Goal: Information Seeking & Learning: Check status

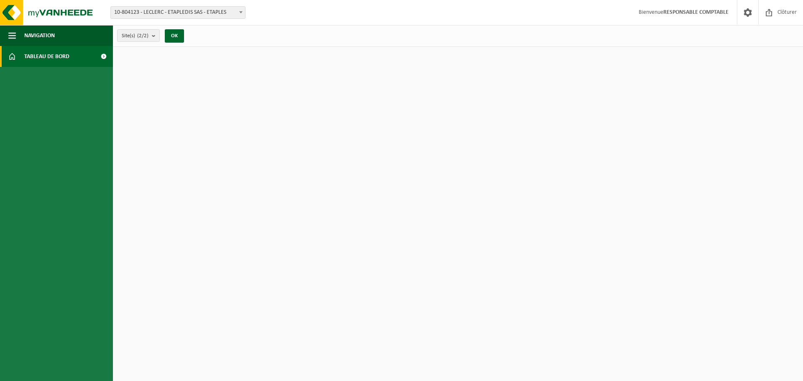
click at [60, 57] on span "Tableau de bord" at bounding box center [46, 56] width 45 height 21
click at [166, 15] on span "10-804123 - LECLERC - ETAPLEDIS SAS - ETAPLES" at bounding box center [178, 13] width 134 height 12
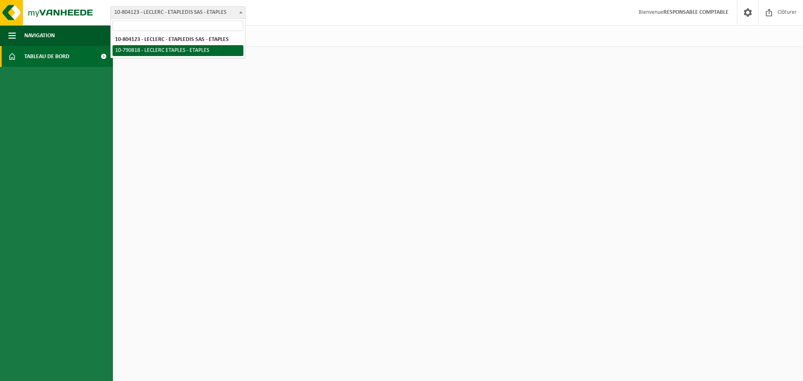
select select "34347"
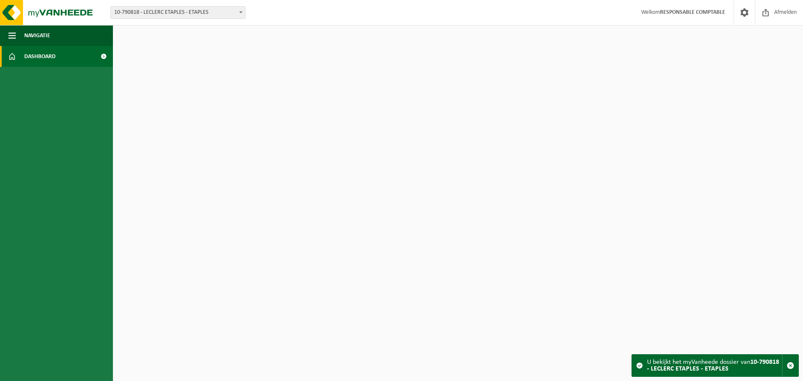
drag, startPoint x: 210, startPoint y: 12, endPoint x: 254, endPoint y: 32, distance: 48.3
click at [214, 13] on span "10-790818 - LECLERC ETAPLES - ETAPLES" at bounding box center [178, 13] width 134 height 12
select select "34352"
click at [49, 32] on span "Navigatie" at bounding box center [37, 35] width 26 height 21
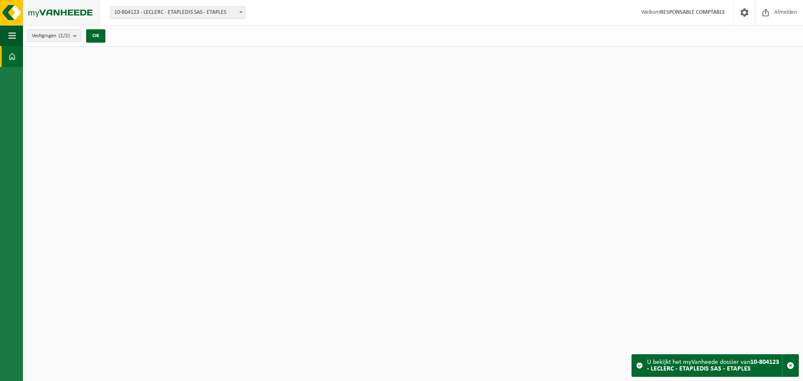
click at [47, 10] on img at bounding box center [50, 12] width 100 height 25
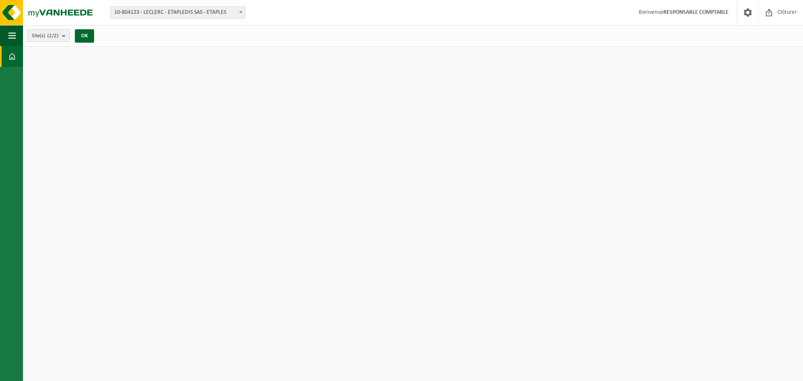
click at [56, 35] on count "(2/2)" at bounding box center [52, 35] width 11 height 5
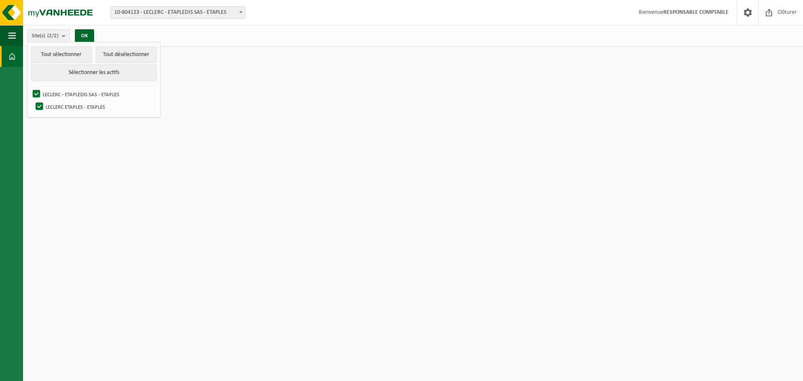
drag, startPoint x: 364, startPoint y: 19, endPoint x: 358, endPoint y: 16, distance: 6.8
click at [364, 18] on div "Site: 10-804123 - LECLERC - ETAPLEDIS SAS - ETAPLES 10-790818 - LECLERC ETAPLES…" at bounding box center [401, 13] width 803 height 26
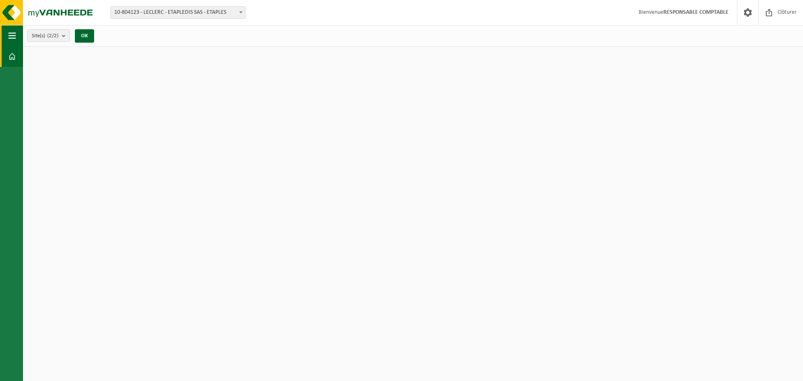
click at [15, 36] on span "button" at bounding box center [12, 35] width 8 height 21
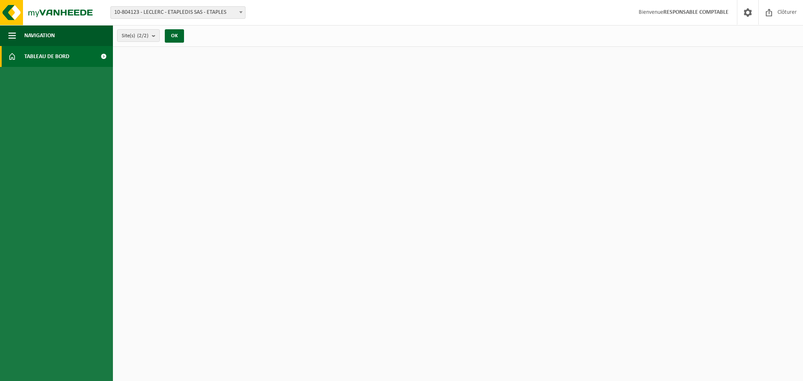
click at [104, 56] on span at bounding box center [103, 56] width 19 height 21
click at [785, 15] on span "Clôturer" at bounding box center [787, 12] width 23 height 25
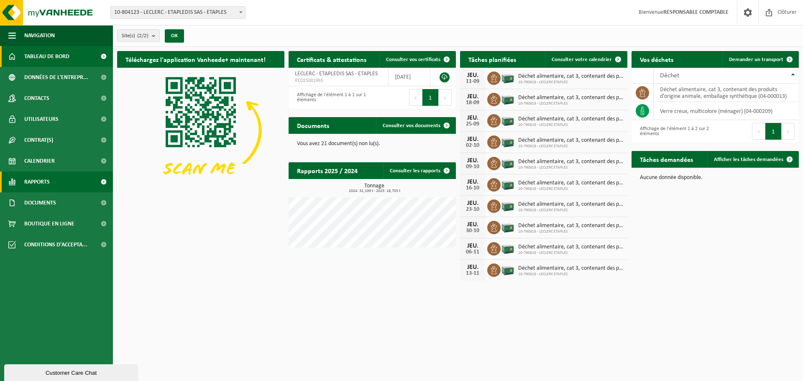
drag, startPoint x: 52, startPoint y: 182, endPoint x: 57, endPoint y: 188, distance: 8.3
click at [52, 182] on link "Rapports" at bounding box center [56, 182] width 113 height 21
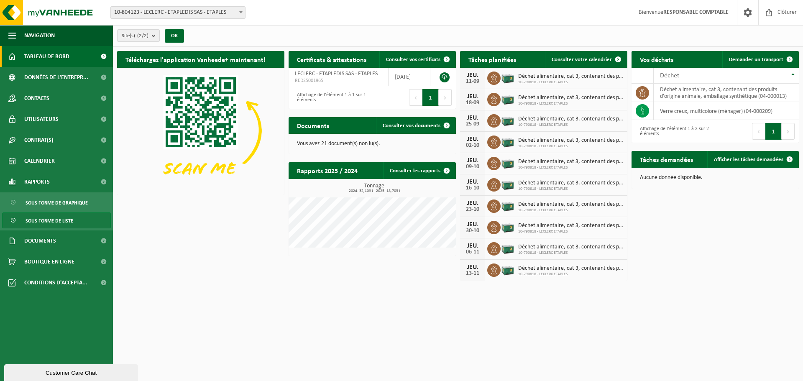
click at [59, 219] on span "Sous forme de liste" at bounding box center [50, 221] width 48 height 16
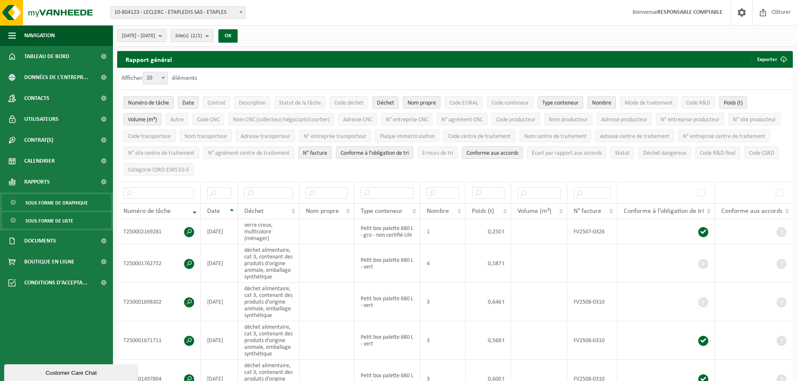
click at [71, 200] on span "Sous forme de graphique" at bounding box center [57, 203] width 62 height 16
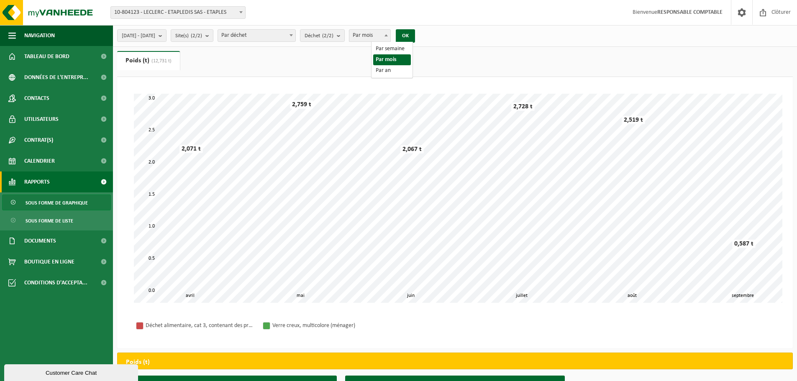
click at [386, 37] on span "Par mois" at bounding box center [369, 36] width 41 height 12
select select "3"
click at [415, 34] on button "OK" at bounding box center [405, 35] width 19 height 13
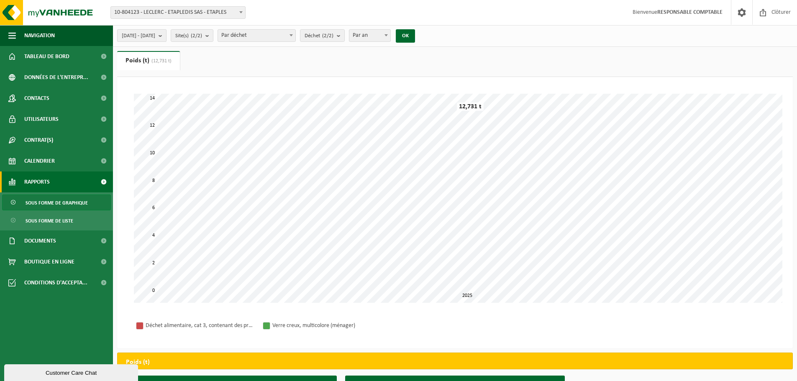
click at [155, 38] on span "[DATE] - [DATE]" at bounding box center [138, 36] width 33 height 13
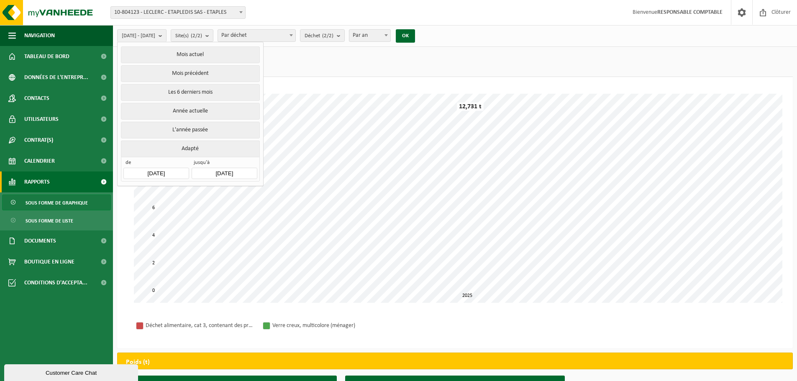
click at [173, 172] on input "[DATE]" at bounding box center [155, 173] width 65 height 11
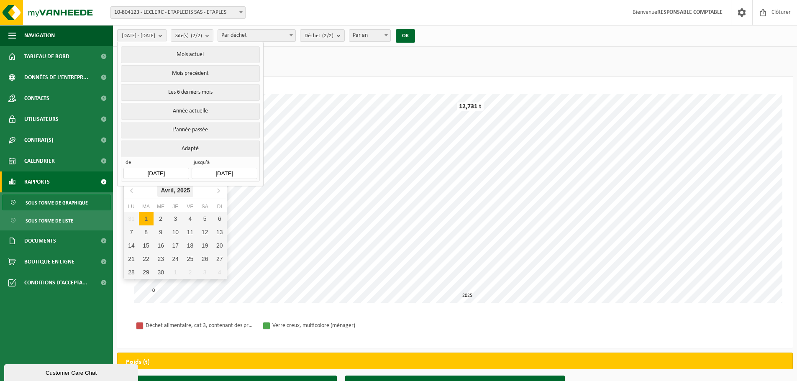
click at [172, 191] on div "Avril, 2025" at bounding box center [175, 190] width 36 height 13
click at [178, 190] on div "2025" at bounding box center [176, 190] width 20 height 13
click at [165, 208] on div "2020" at bounding box center [163, 210] width 26 height 23
click at [151, 207] on div "Jan" at bounding box center [141, 208] width 34 height 18
click at [156, 216] on div "1" at bounding box center [161, 218] width 15 height 13
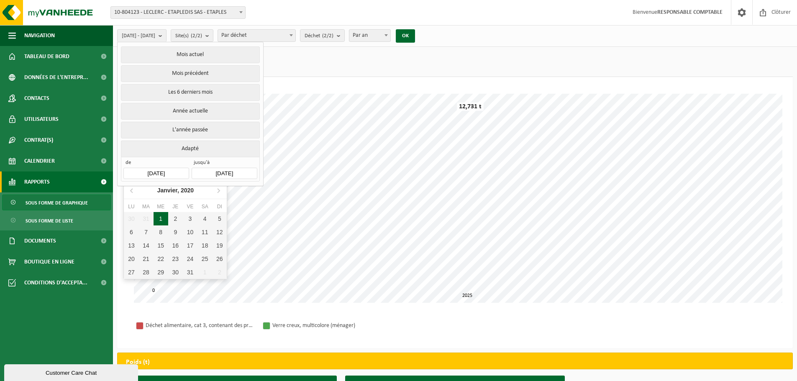
type input "2020-01-01"
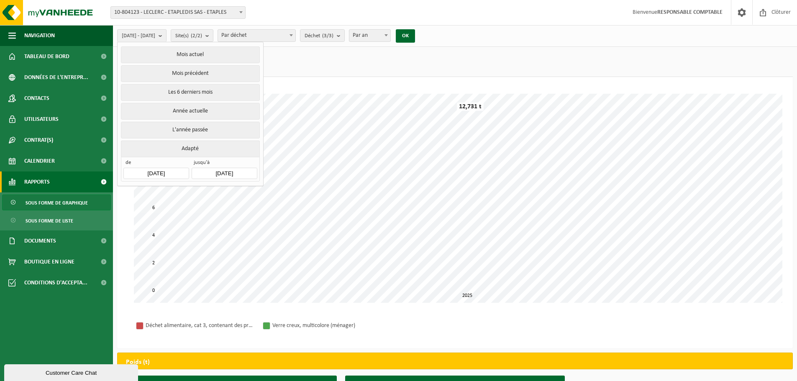
click at [239, 172] on input "[DATE]" at bounding box center [224, 173] width 65 height 11
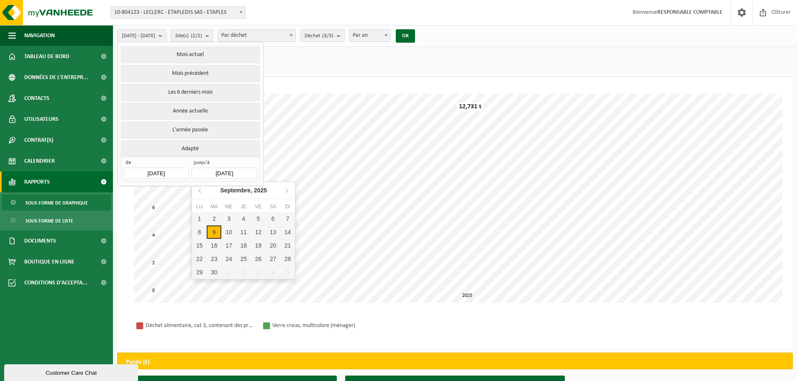
click at [215, 234] on div "9" at bounding box center [214, 232] width 15 height 13
type input "2020-01-01"
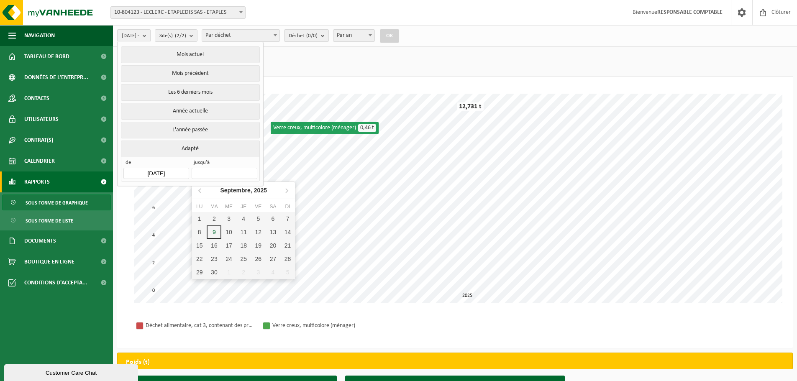
click at [230, 169] on input "text" at bounding box center [224, 173] width 65 height 11
click at [215, 233] on div "9" at bounding box center [214, 232] width 15 height 13
type input "[DATE]"
type input "2020-01-01"
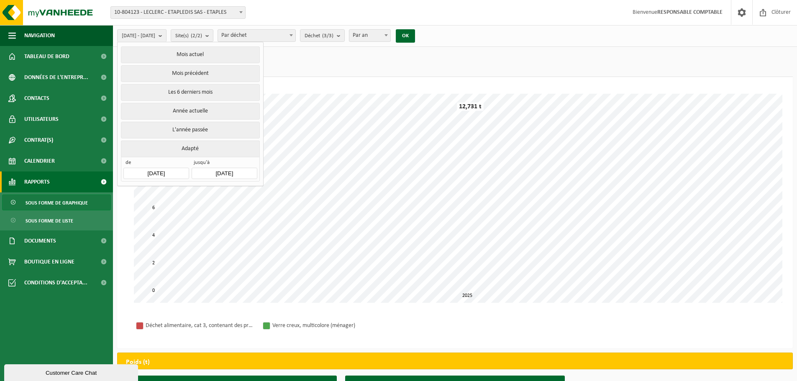
click at [421, 27] on div "2020-01-01 - 2025-09-09 Mois actuel Mois précédent Les 6 derniers mois Année ac…" at bounding box center [268, 36] width 311 height 18
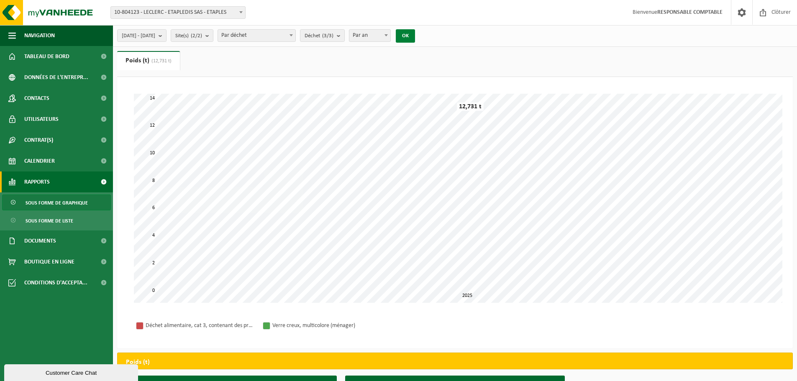
click at [415, 40] on button "OK" at bounding box center [405, 35] width 19 height 13
